Goal: Task Accomplishment & Management: Manage account settings

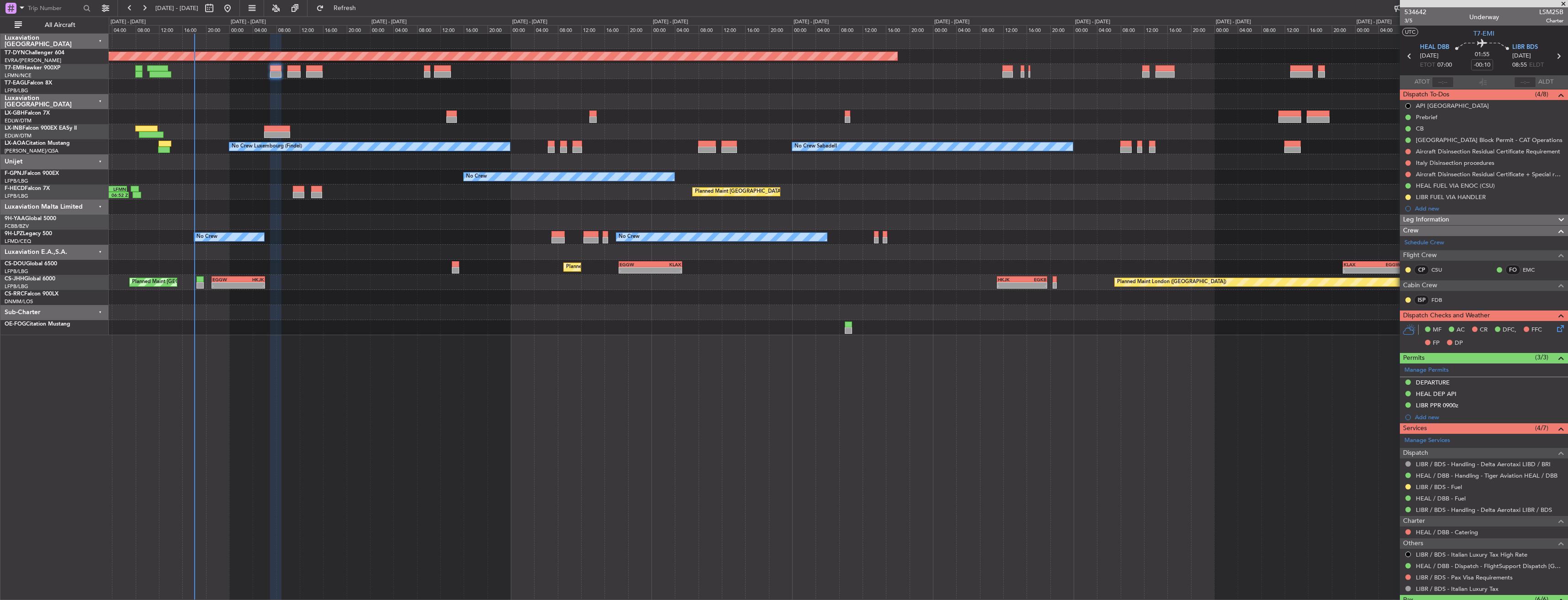
click at [1562, 3] on span at bounding box center [1563, 4] width 9 height 8
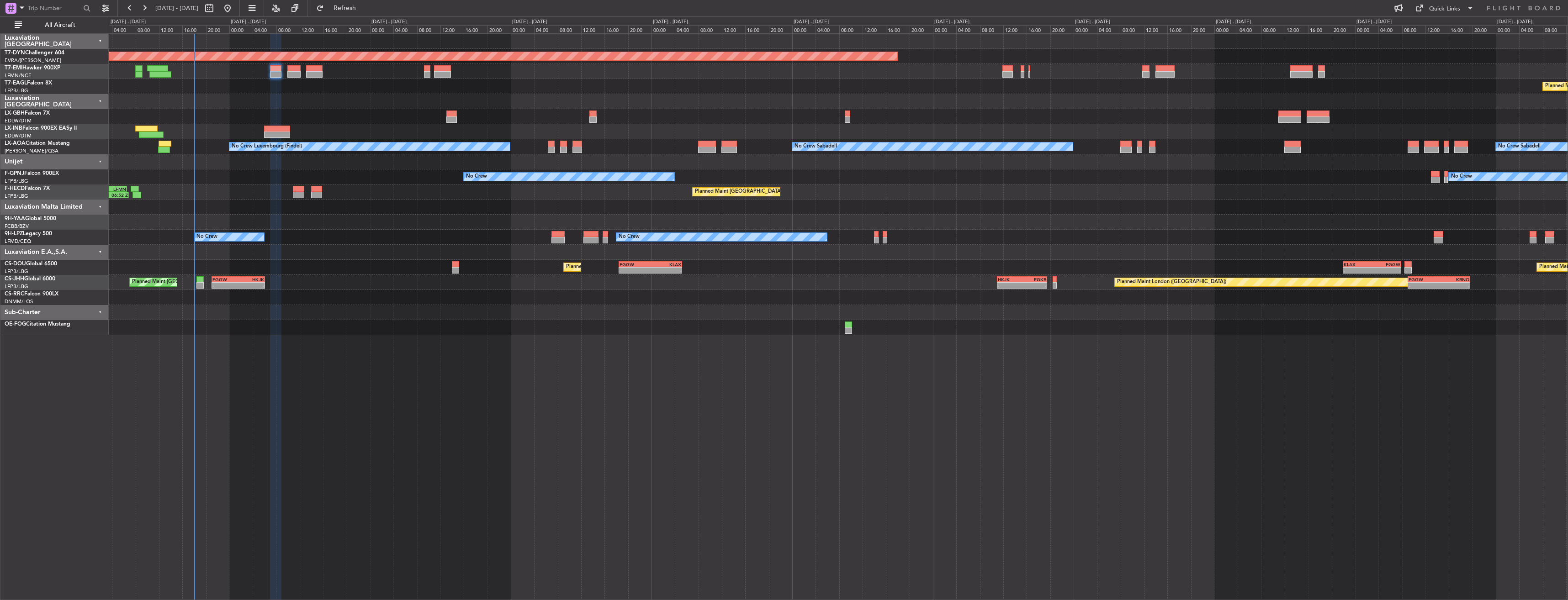
type input "0"
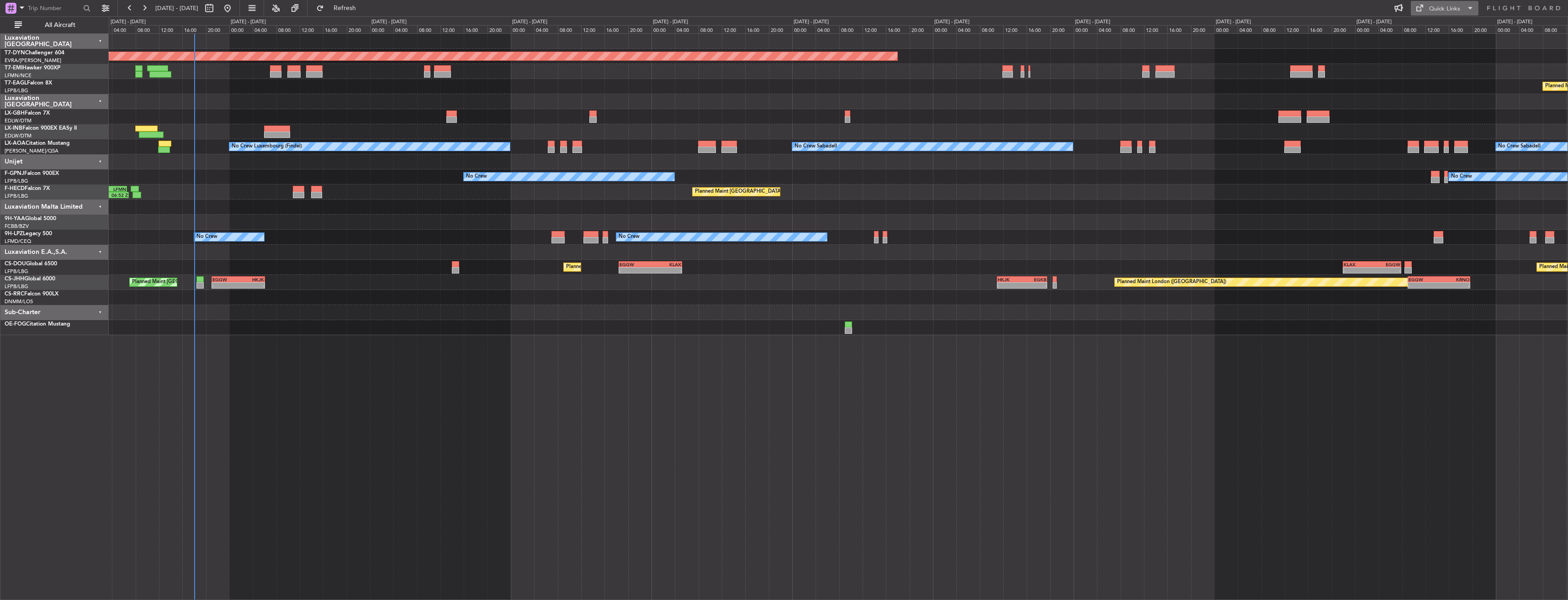
click at [1448, 12] on div "Quick Links" at bounding box center [1445, 9] width 31 height 9
click at [1443, 30] on button "Trip Builder" at bounding box center [1445, 30] width 68 height 22
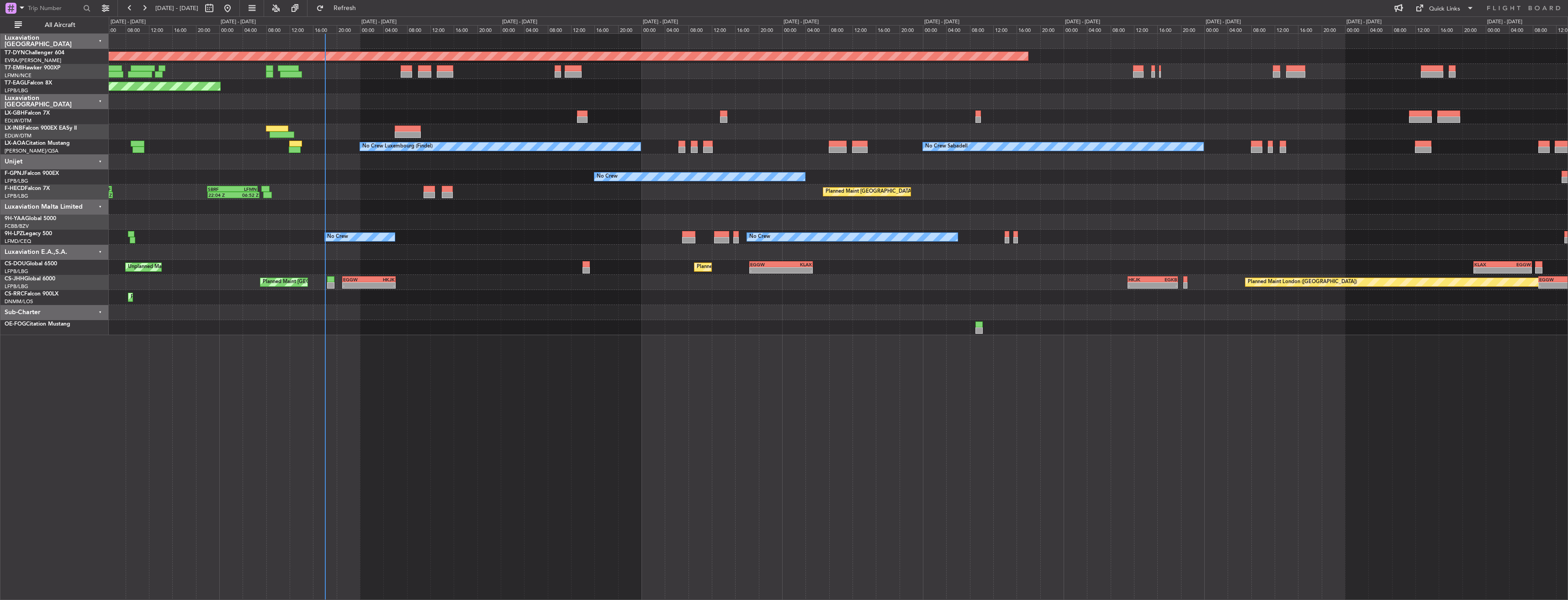
click at [450, 324] on div at bounding box center [838, 327] width 1459 height 15
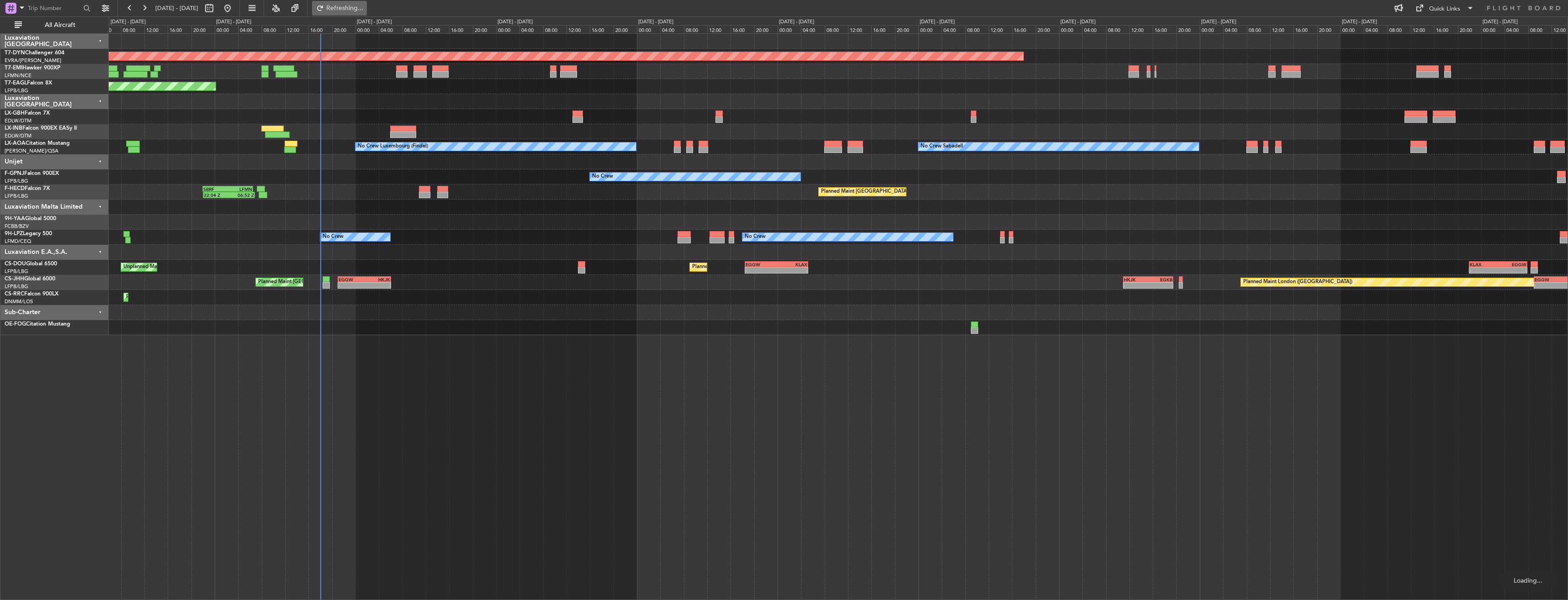
click at [367, 15] on button "Refreshing..." at bounding box center [339, 8] width 55 height 15
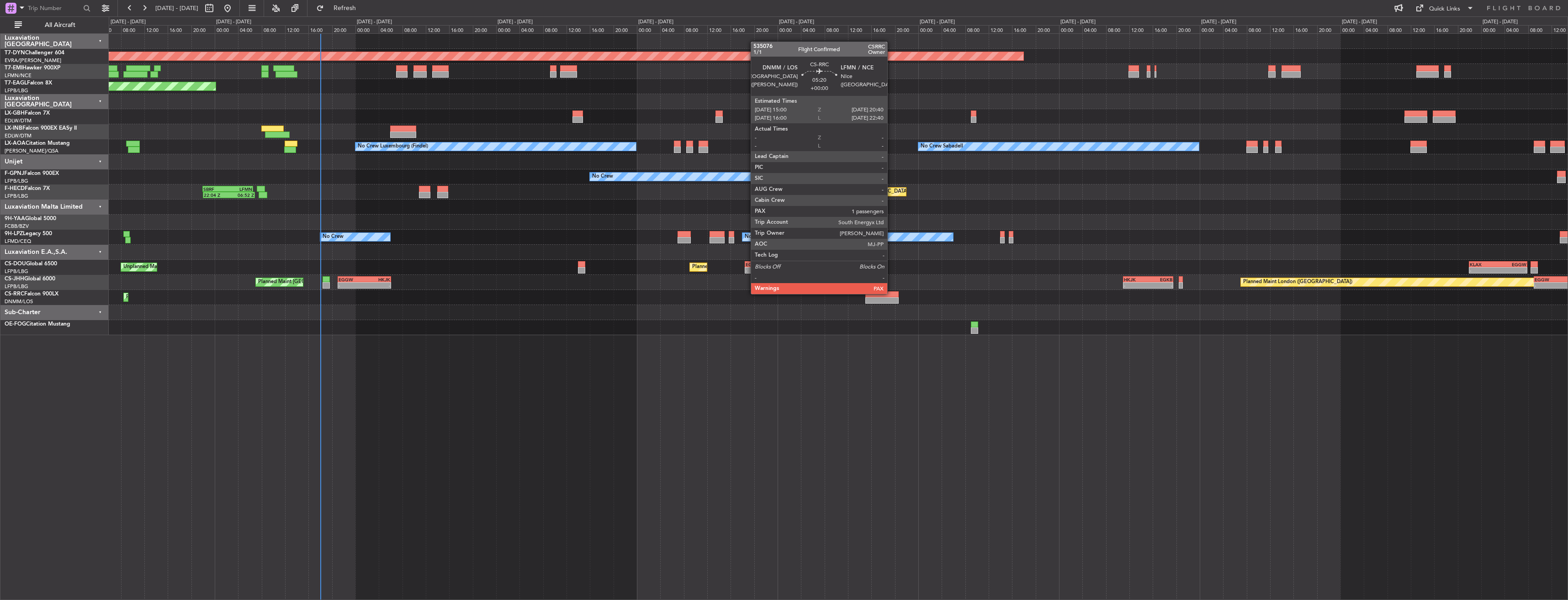
click at [891, 294] on div at bounding box center [881, 294] width 33 height 6
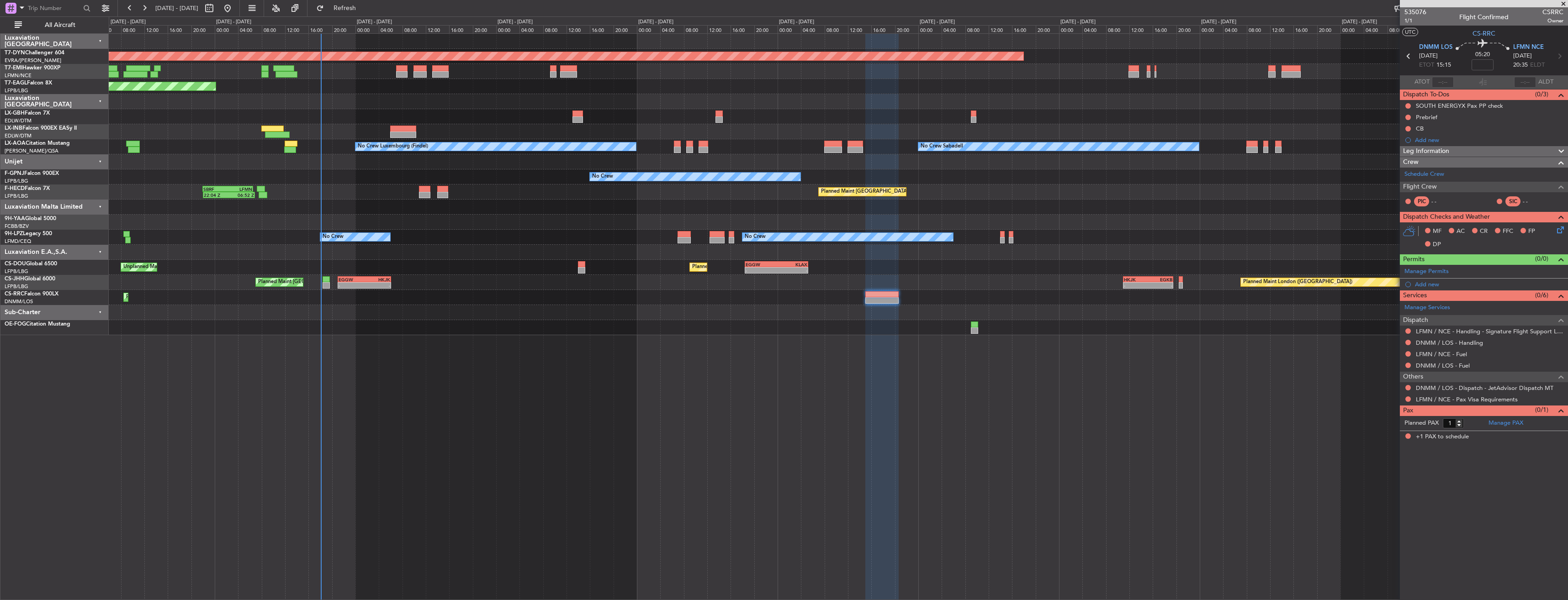
click at [1018, 378] on div "Planned Maint [GEOGRAPHIC_DATA]-[GEOGRAPHIC_DATA] Planned Maint [US_STATE] ([GE…" at bounding box center [838, 317] width 1459 height 567
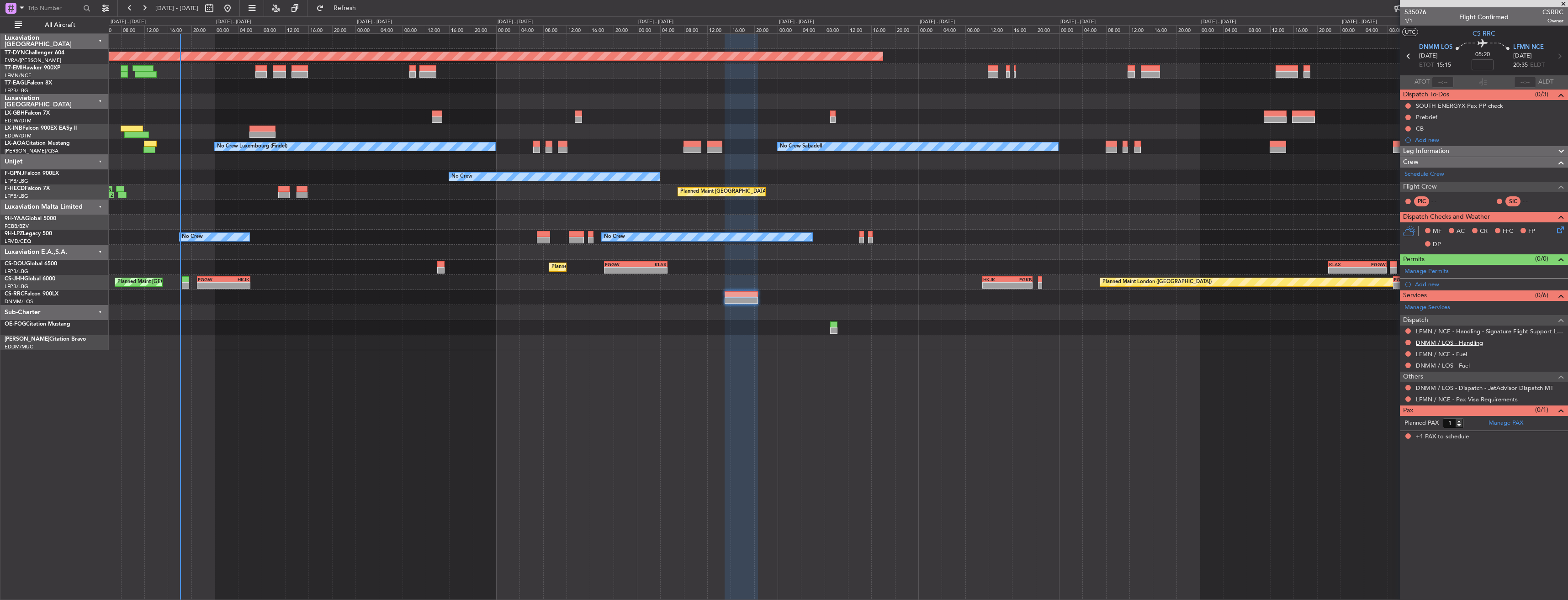
click at [1439, 344] on link "DNMM / LOS - Handling" at bounding box center [1449, 342] width 67 height 7
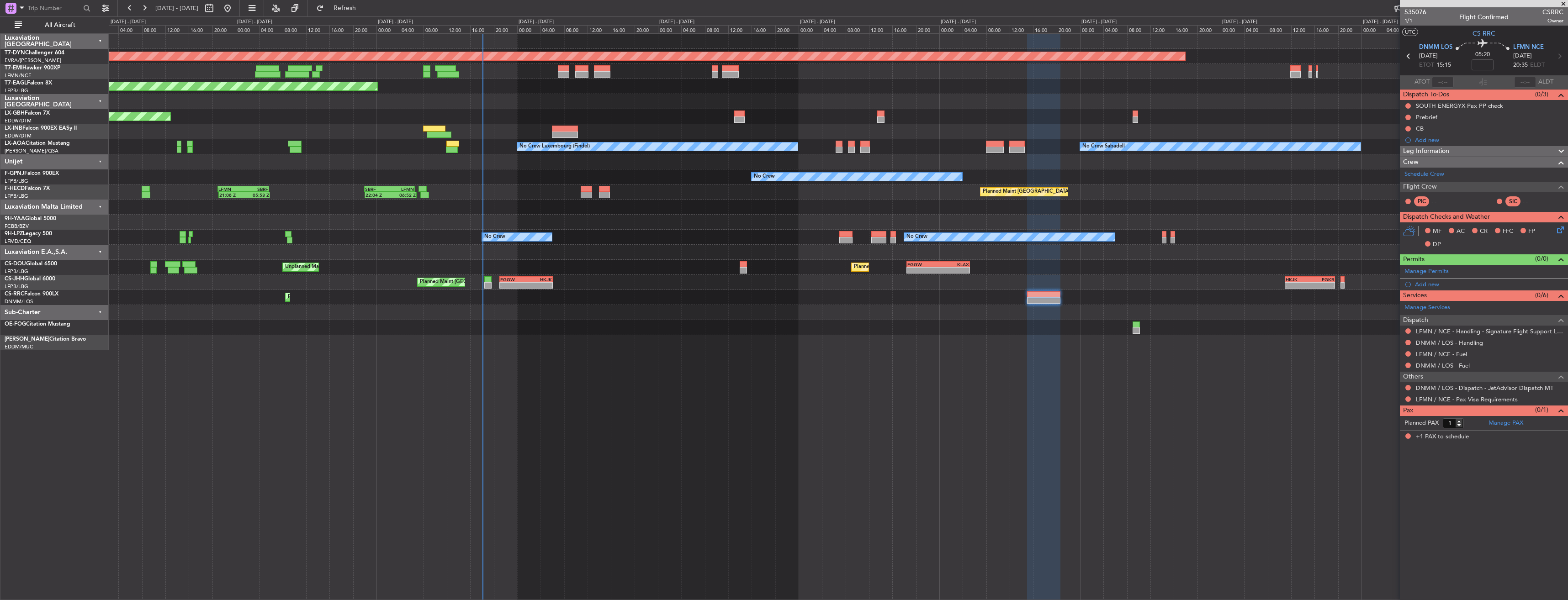
click at [864, 255] on div at bounding box center [838, 252] width 1459 height 15
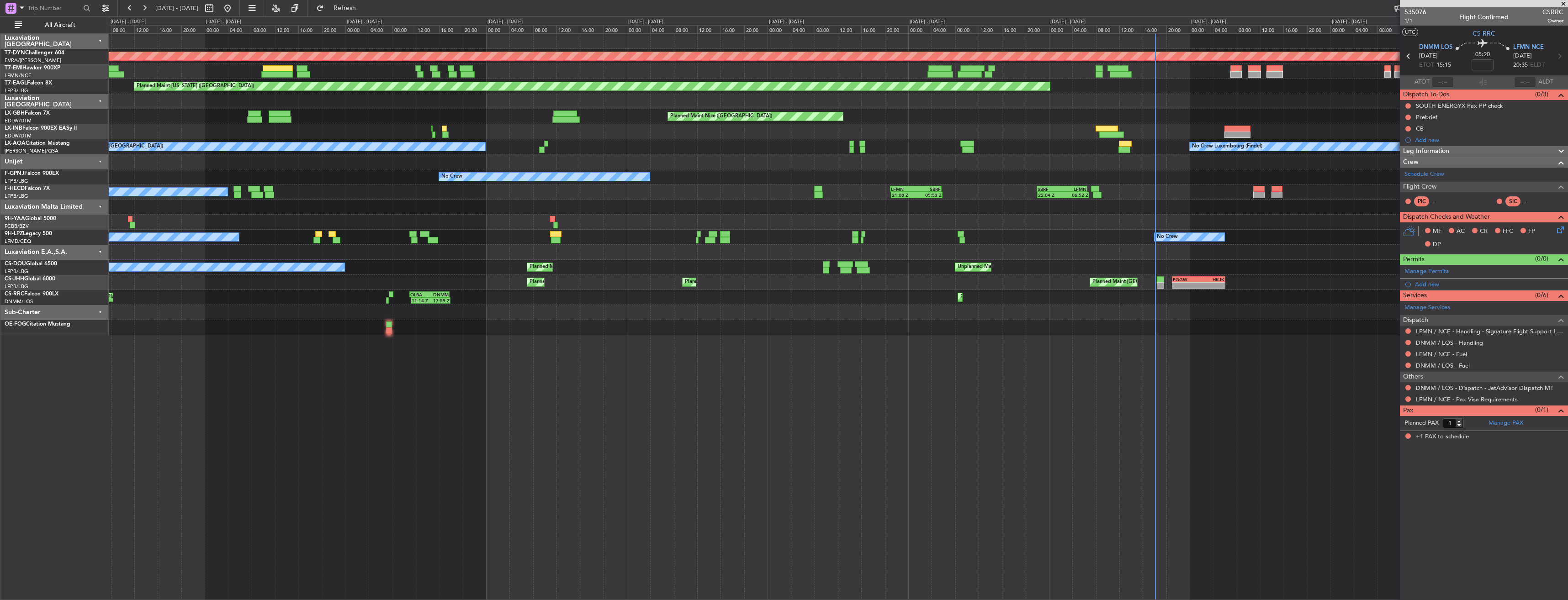
click at [933, 300] on div "Planned Maint [GEOGRAPHIC_DATA]-[GEOGRAPHIC_DATA] Planned Maint [US_STATE] ([GE…" at bounding box center [838, 184] width 1459 height 302
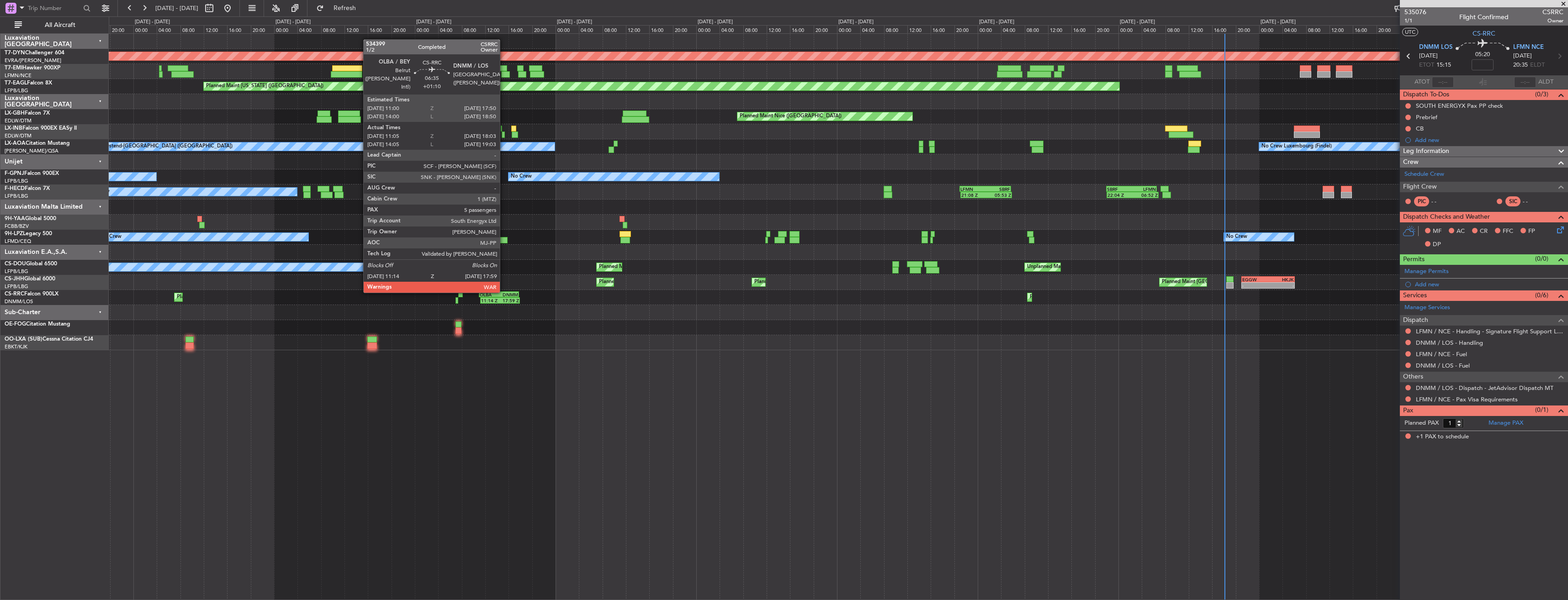
click at [504, 292] on div "OLBA 11:00 Z DNMM 17:50 Z" at bounding box center [498, 294] width 40 height 6
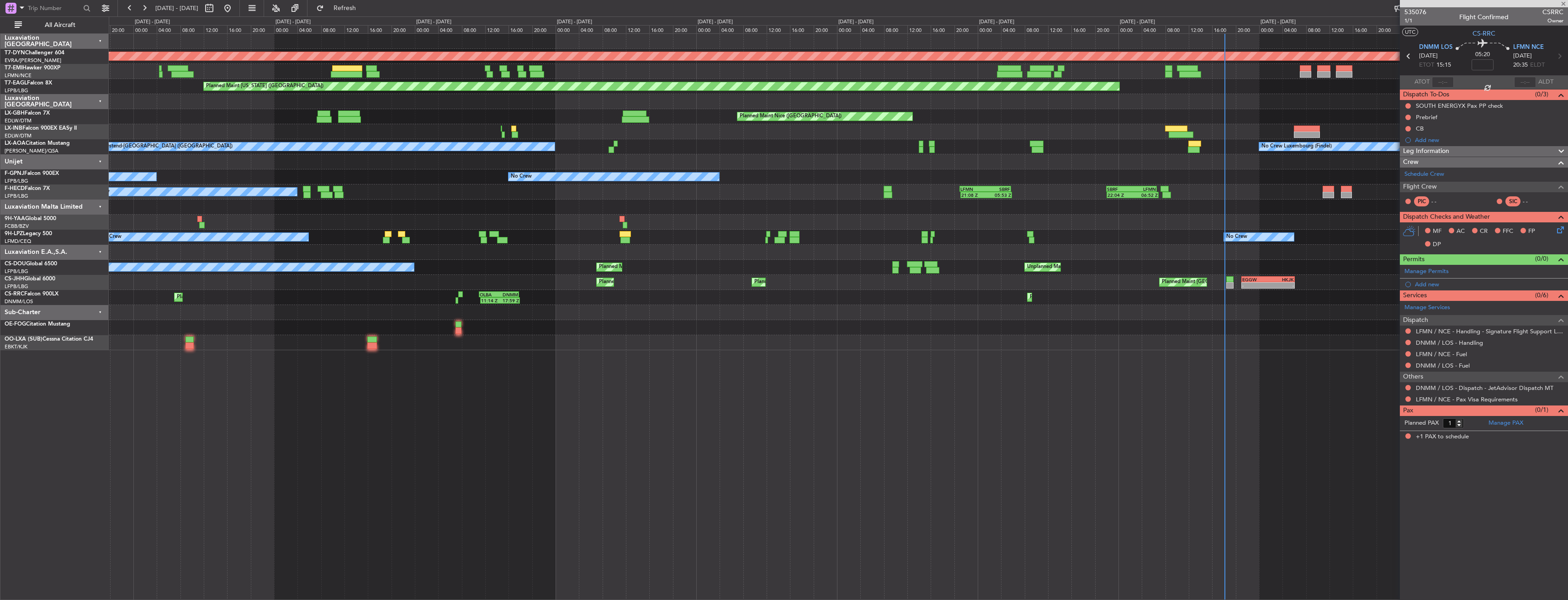
type input "+01:10"
type input "11:15"
type input "17:58"
type input "5"
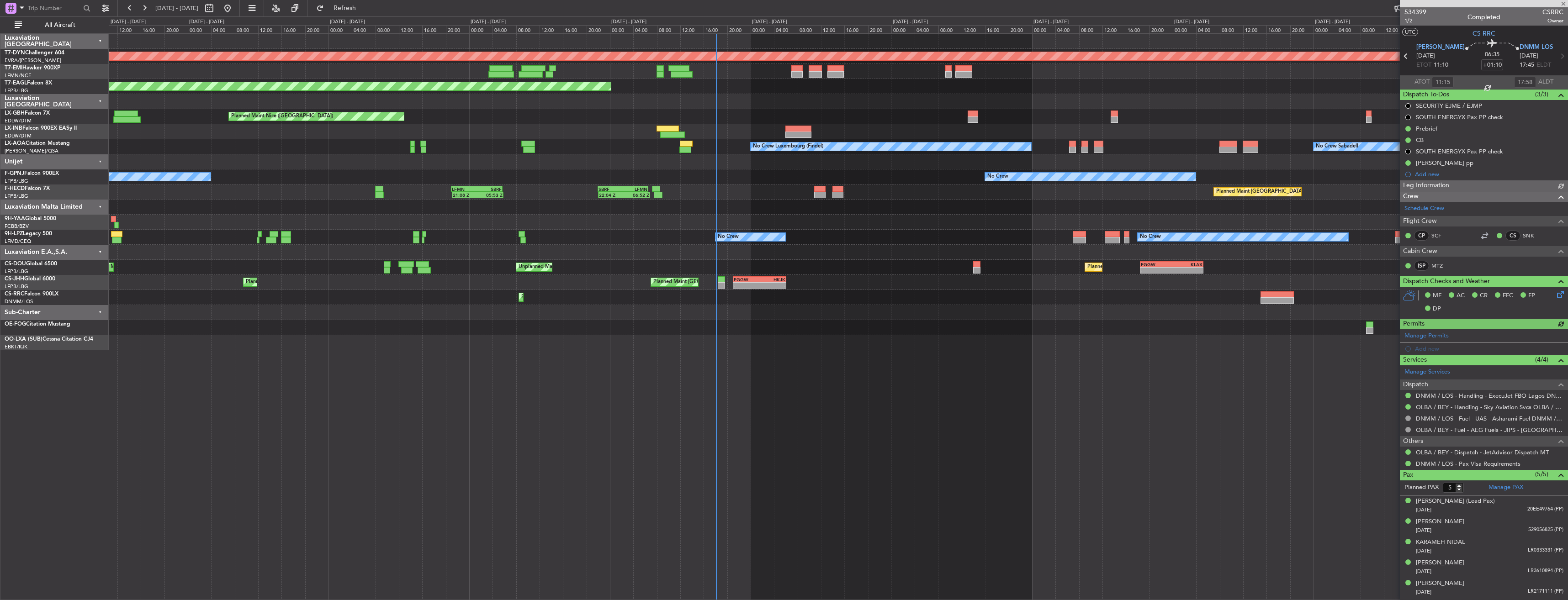
click at [487, 348] on div "Planned Maint [GEOGRAPHIC_DATA]-[GEOGRAPHIC_DATA] Planned Maint [US_STATE] ([GE…" at bounding box center [838, 192] width 1459 height 317
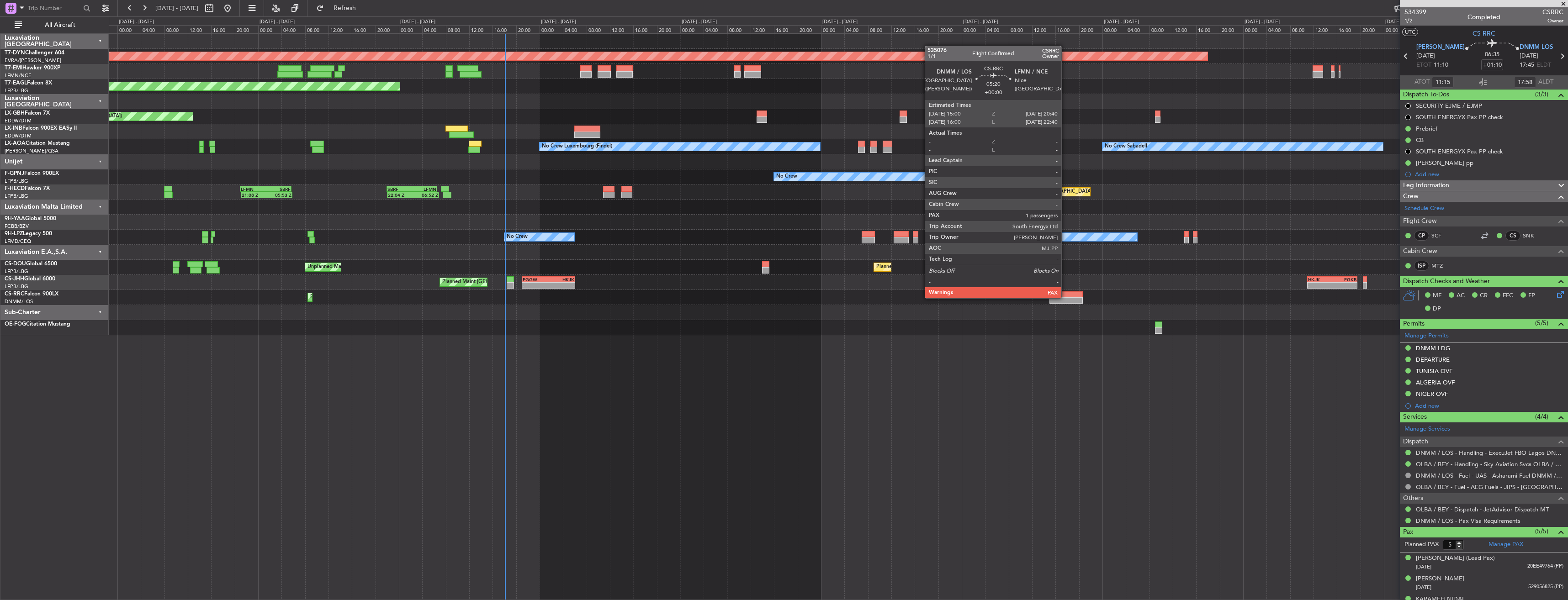
click at [1065, 297] on div at bounding box center [1066, 294] width 33 height 6
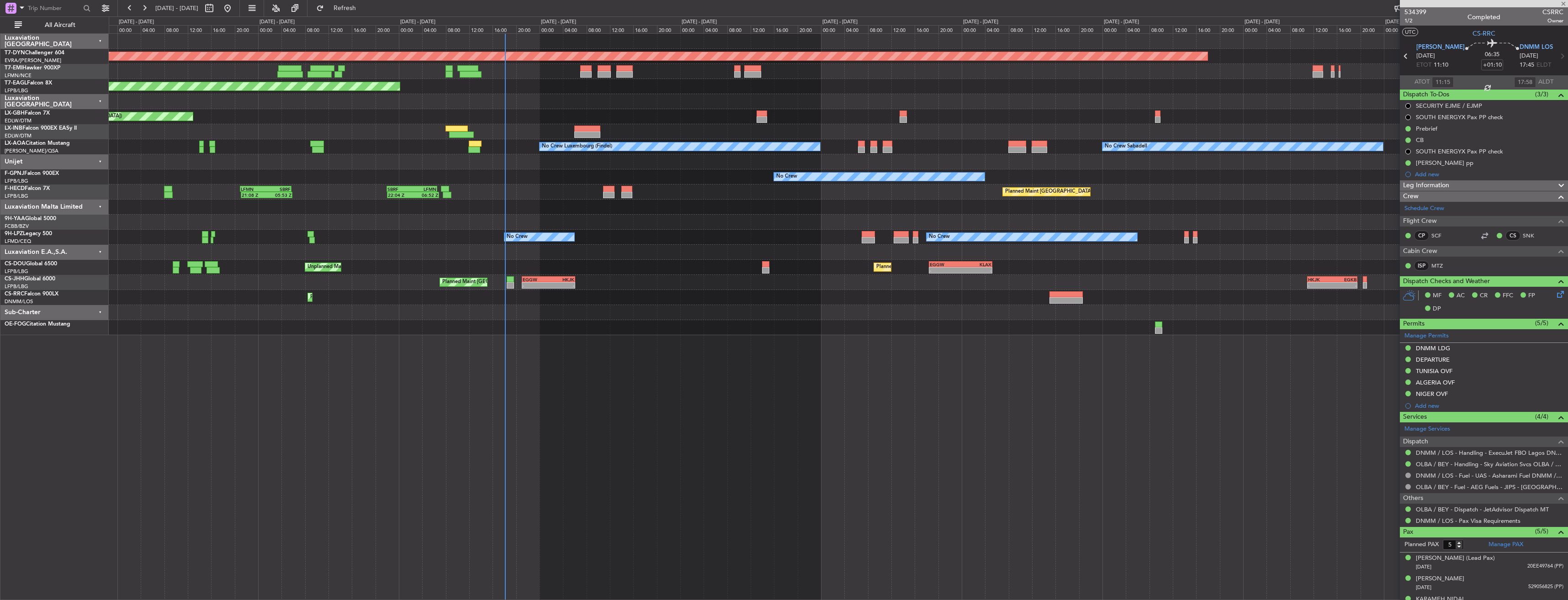
type input "1"
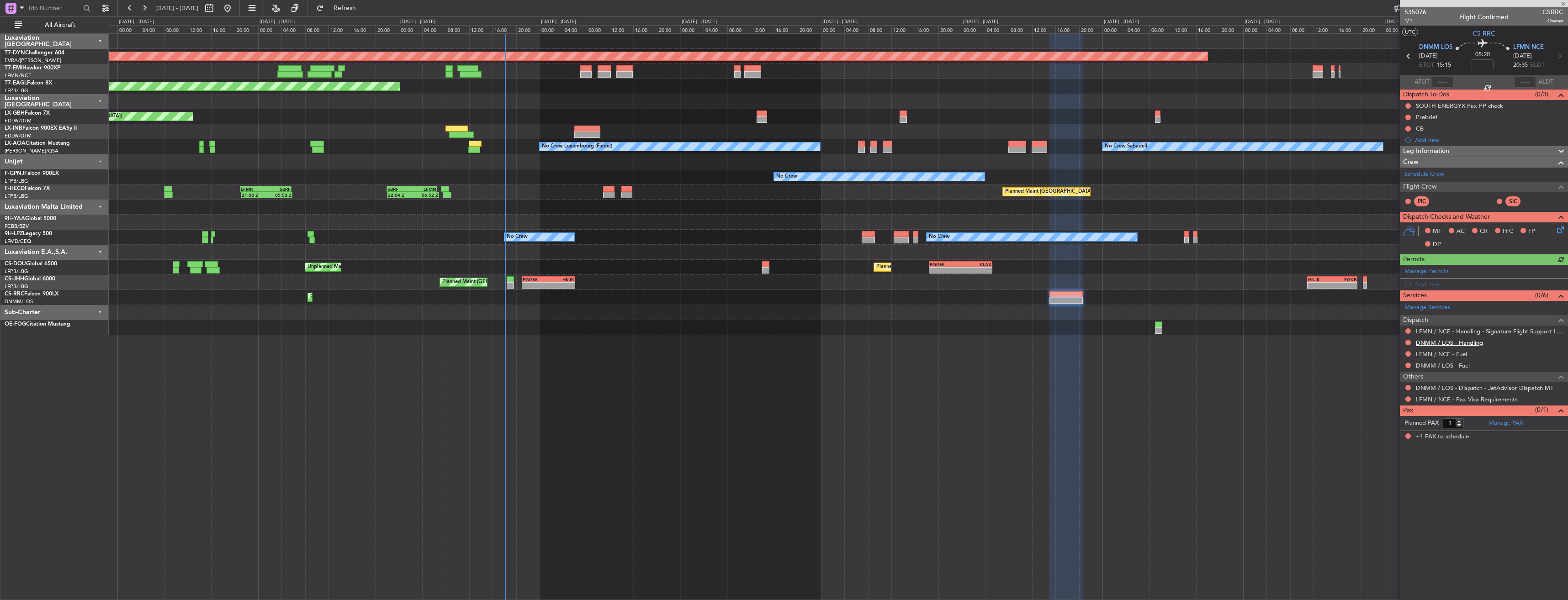
click at [1438, 344] on link "DNMM / LOS - Handling" at bounding box center [1449, 342] width 67 height 7
click at [1462, 341] on link "DNMM / LOS - Handling" at bounding box center [1449, 342] width 67 height 7
click at [364, 5] on span "Refresh" at bounding box center [344, 7] width 39 height 6
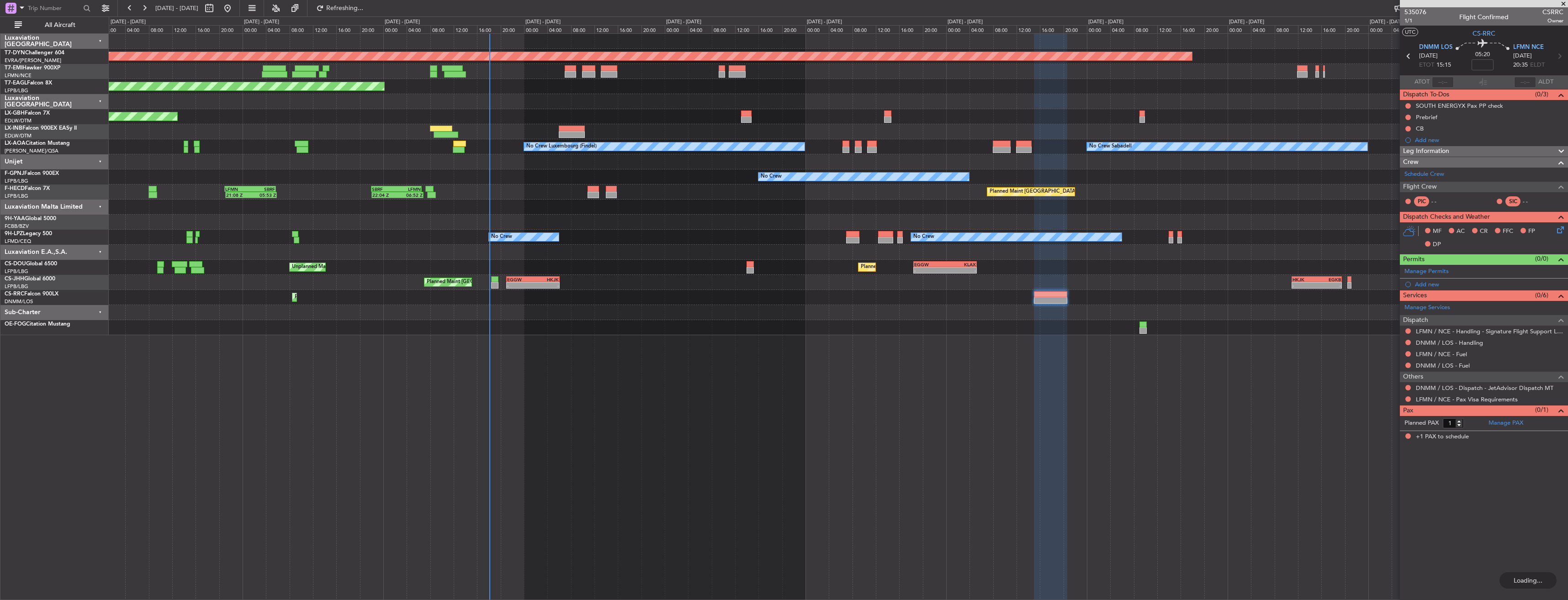
click at [684, 421] on div "Planned Maint [GEOGRAPHIC_DATA]-[GEOGRAPHIC_DATA] Planned Maint [US_STATE] ([GE…" at bounding box center [838, 317] width 1459 height 567
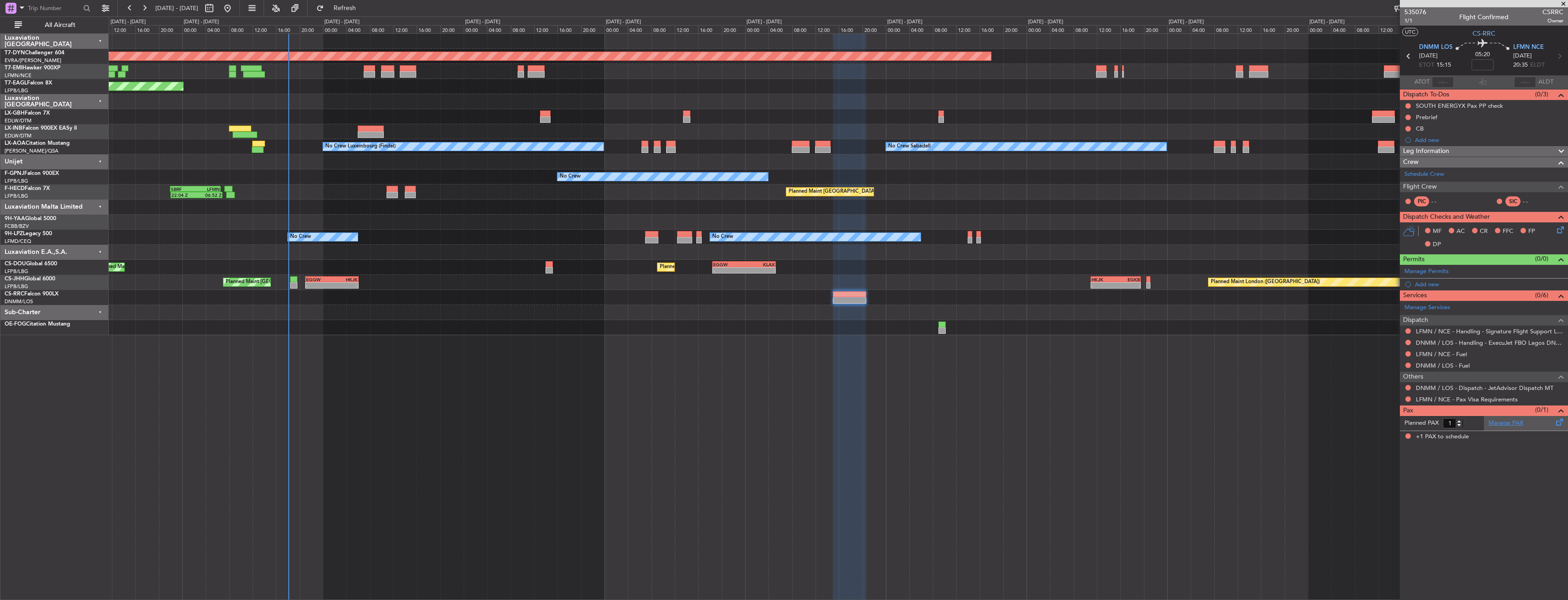
click at [1502, 420] on link "Manage PAX" at bounding box center [1505, 423] width 35 height 9
